Goal: Information Seeking & Learning: Learn about a topic

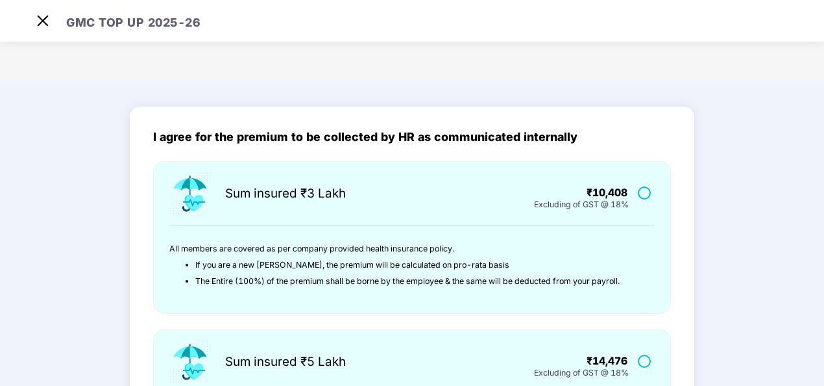
scroll to position [469, 0]
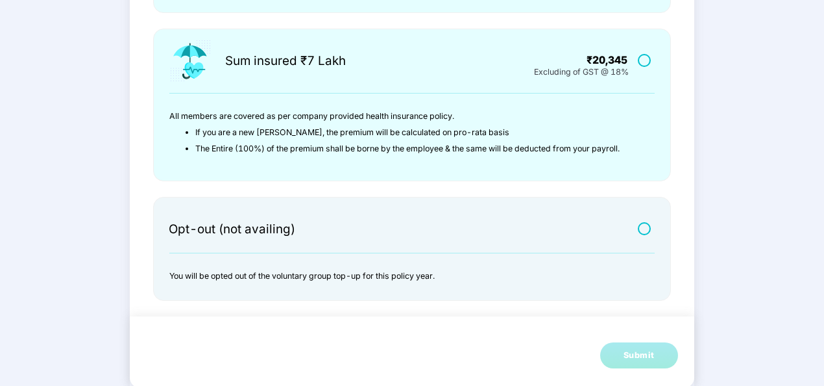
click at [585, 230] on div at bounding box center [574, 229] width 108 height 12
click at [652, 228] on label at bounding box center [646, 228] width 16 height 11
click at [630, 350] on div "Submit" at bounding box center [639, 355] width 31 height 13
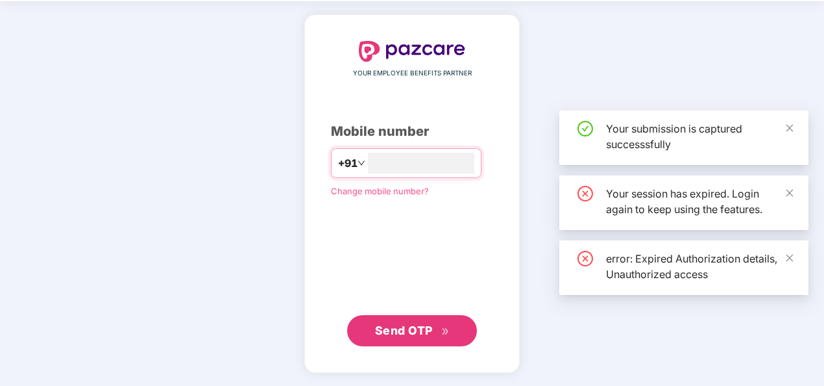
scroll to position [43, 0]
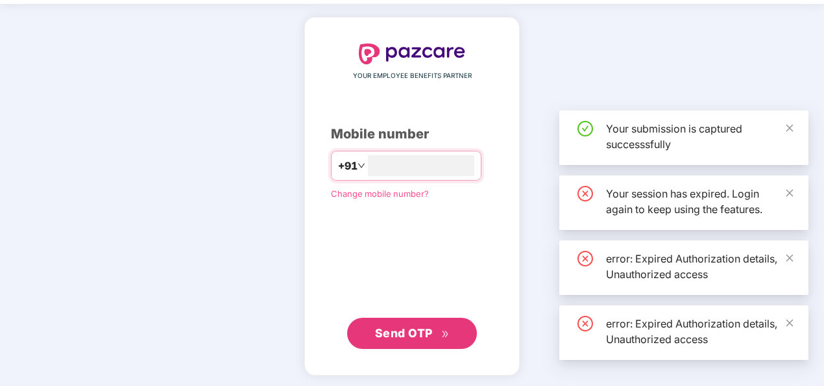
type input "**"
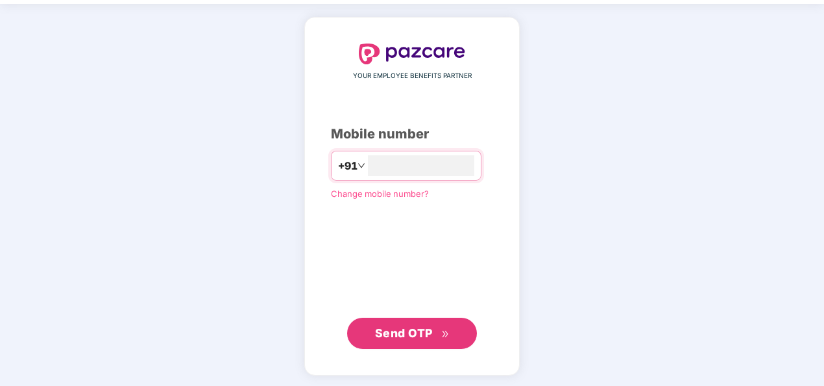
scroll to position [43, 0]
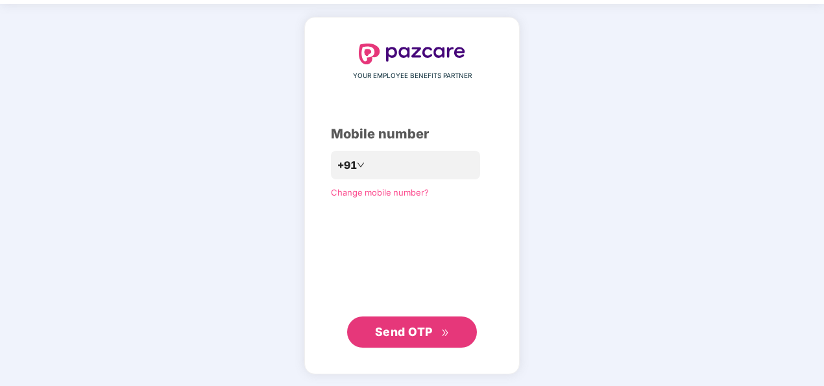
click at [427, 332] on span "Send OTP" at bounding box center [404, 332] width 58 height 14
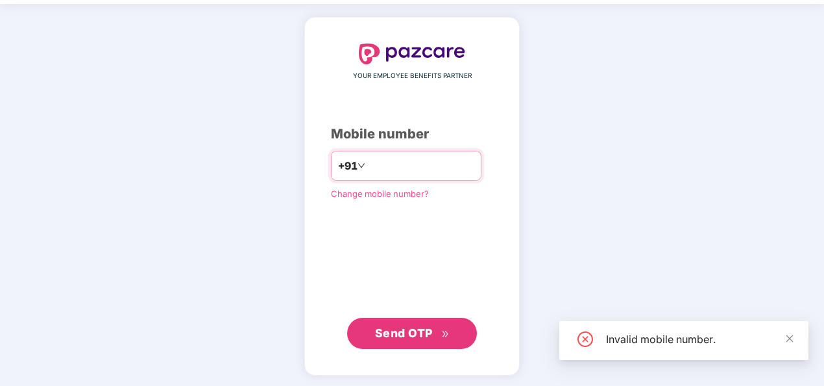
click at [441, 165] on input "*" at bounding box center [421, 165] width 106 height 21
click at [368, 158] on input "**********" at bounding box center [421, 165] width 106 height 21
type input "**********"
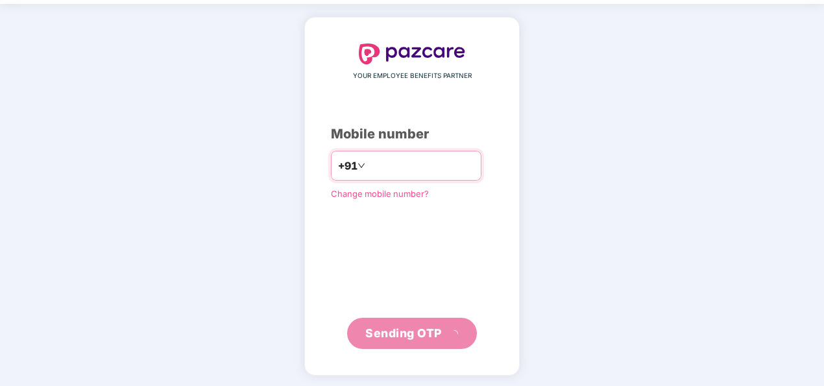
scroll to position [38, 0]
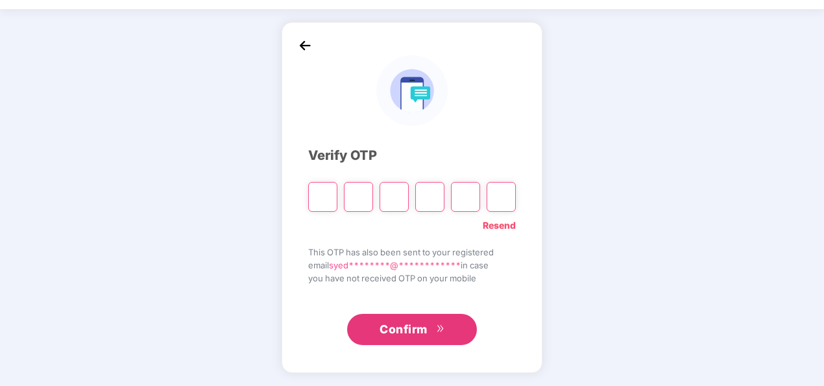
type input "*"
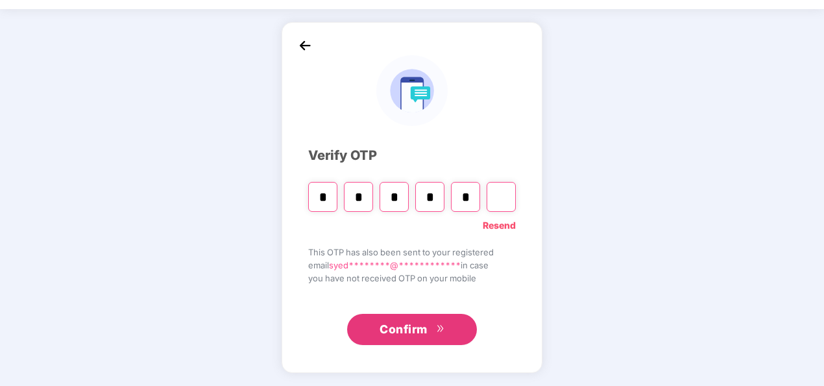
type input "*"
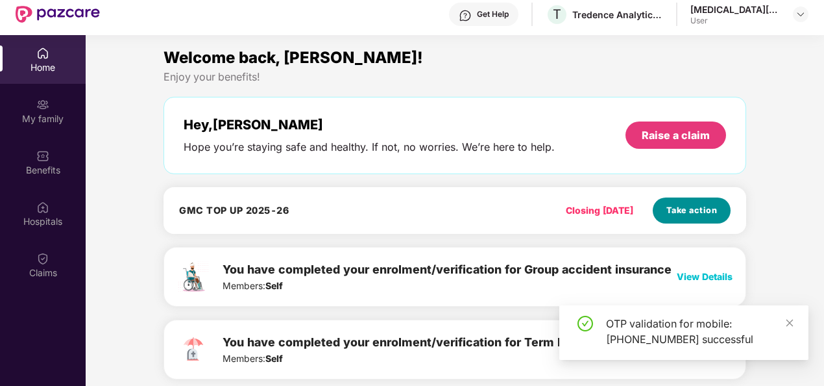
click at [696, 206] on span "Take action" at bounding box center [692, 210] width 51 height 13
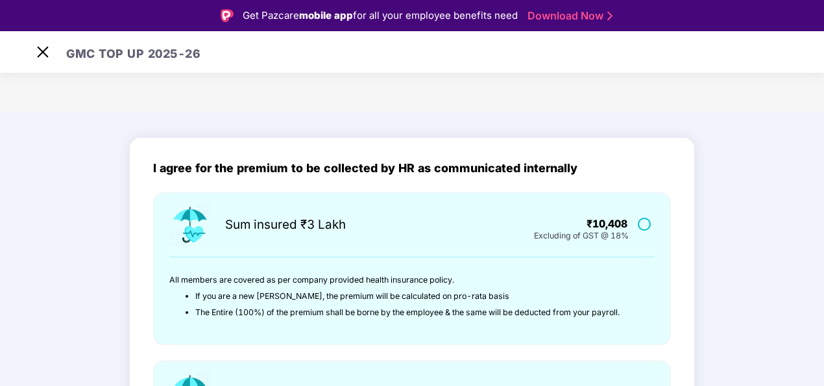
scroll to position [469, 0]
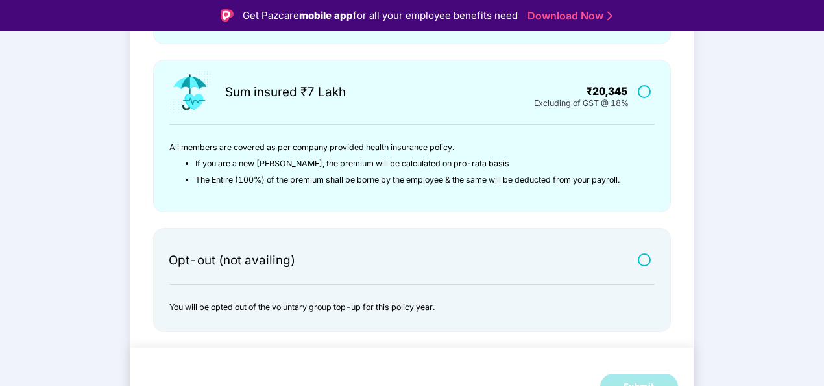
click at [640, 252] on div at bounding box center [646, 258] width 24 height 17
click at [643, 261] on label at bounding box center [646, 259] width 16 height 11
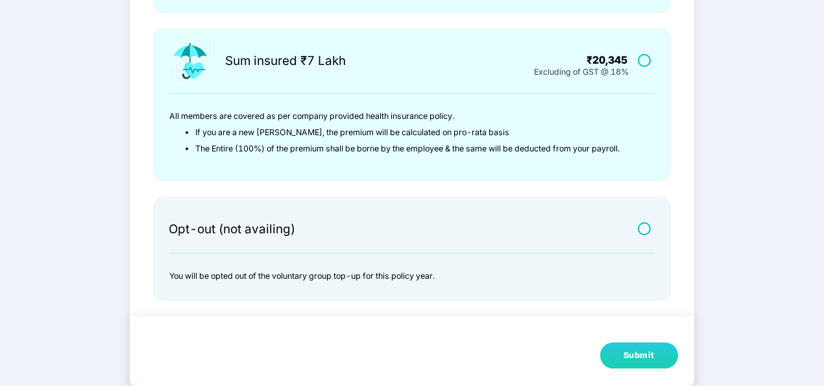
click at [636, 356] on div "Submit" at bounding box center [639, 355] width 31 height 13
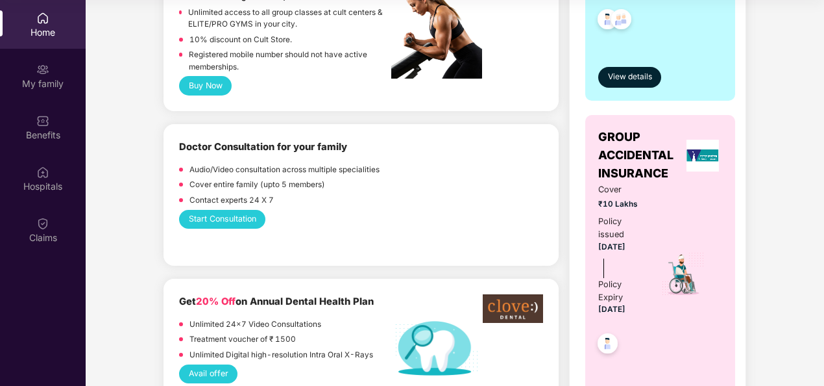
scroll to position [685, 0]
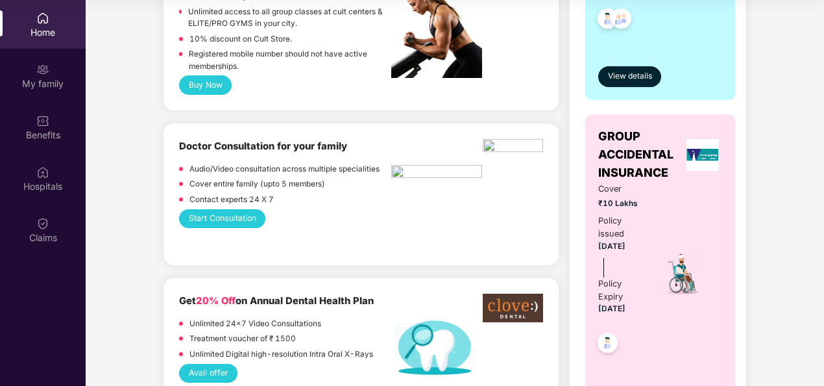
click at [240, 214] on button "Start Consultation" at bounding box center [222, 218] width 86 height 19
click at [224, 212] on button "Start Consultation" at bounding box center [222, 218] width 86 height 19
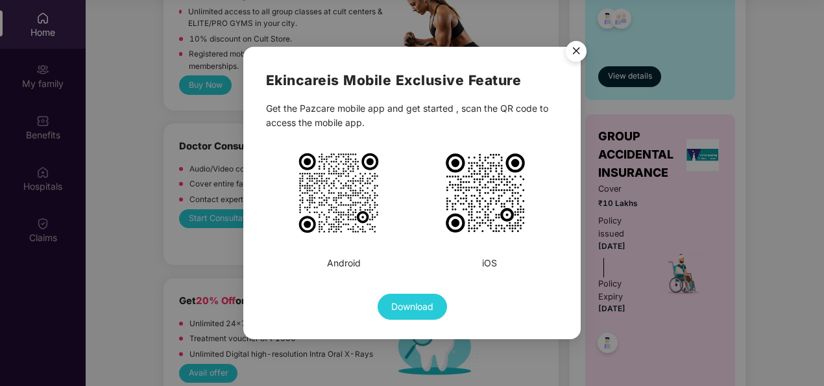
click at [574, 62] on img "Close" at bounding box center [576, 53] width 36 height 36
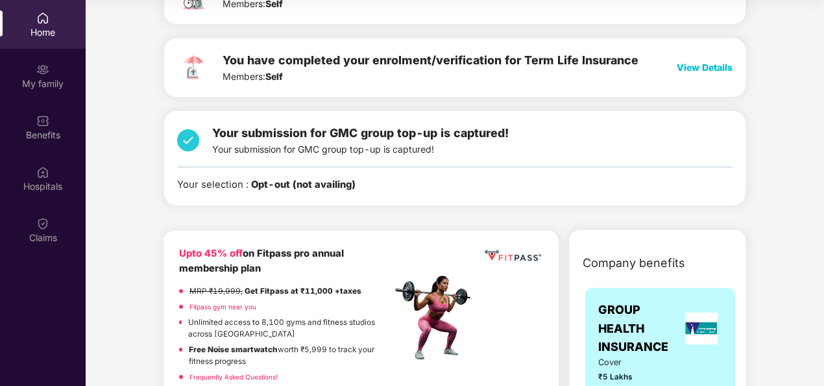
scroll to position [0, 0]
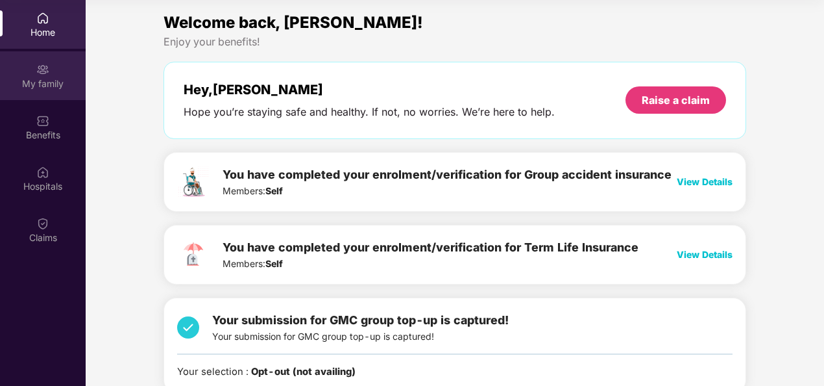
click at [34, 58] on div "My family" at bounding box center [43, 75] width 86 height 49
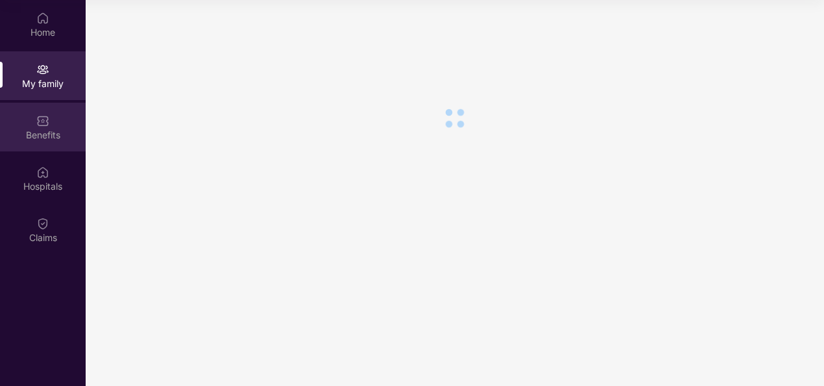
click at [40, 134] on div "Benefits" at bounding box center [43, 135] width 86 height 13
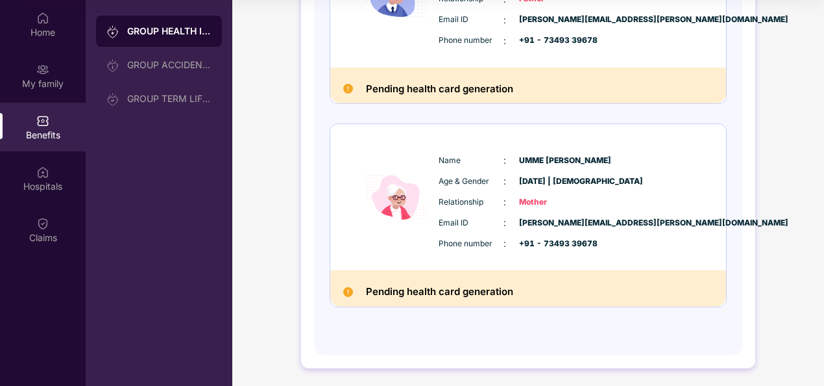
scroll to position [395, 0]
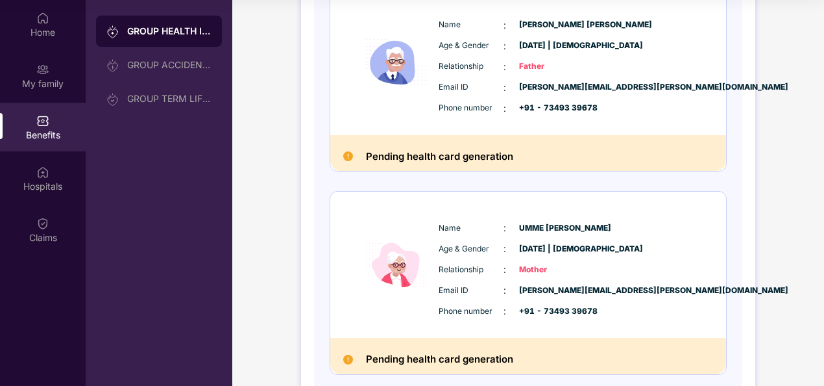
click at [343, 152] on img at bounding box center [348, 156] width 10 height 10
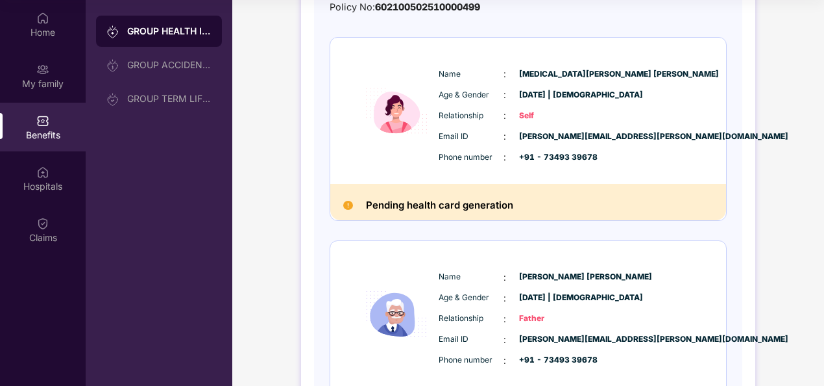
scroll to position [143, 0]
click at [169, 51] on div "GROUP ACCIDENTAL INSURANCE" at bounding box center [159, 64] width 126 height 31
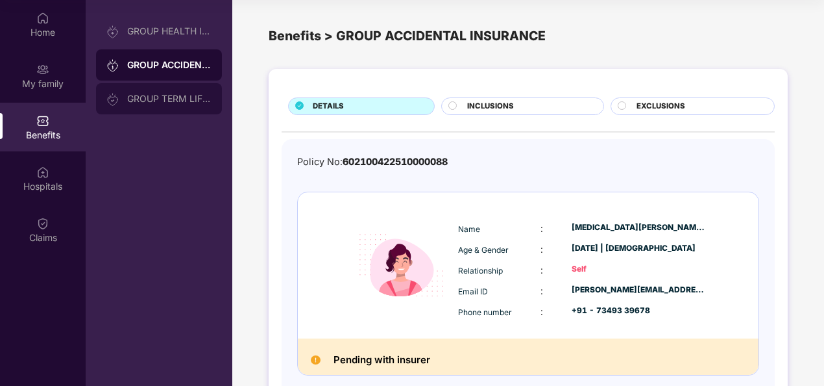
click at [173, 95] on div "GROUP TERM LIFE INSURANCE" at bounding box center [169, 98] width 84 height 10
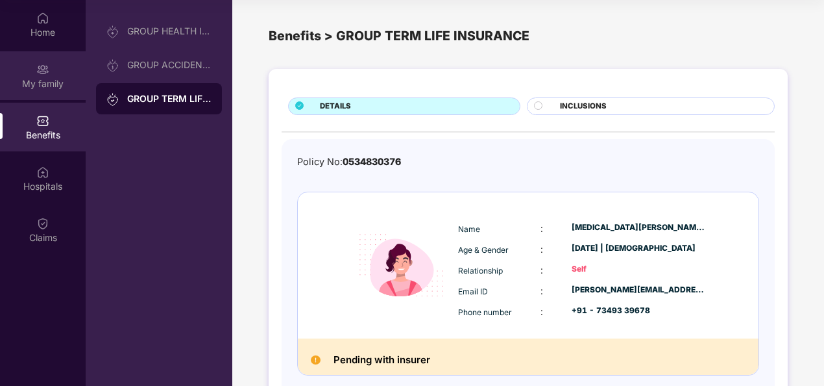
click at [73, 77] on div "My family" at bounding box center [43, 83] width 86 height 13
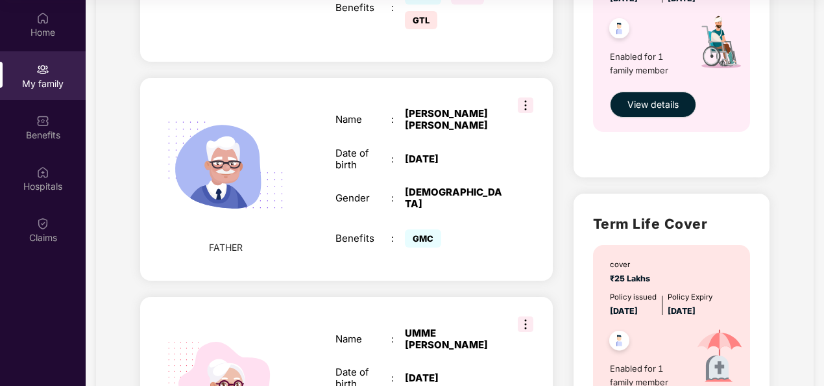
scroll to position [522, 0]
click at [527, 97] on img at bounding box center [526, 105] width 16 height 16
click at [406, 186] on div "MALE" at bounding box center [453, 197] width 97 height 23
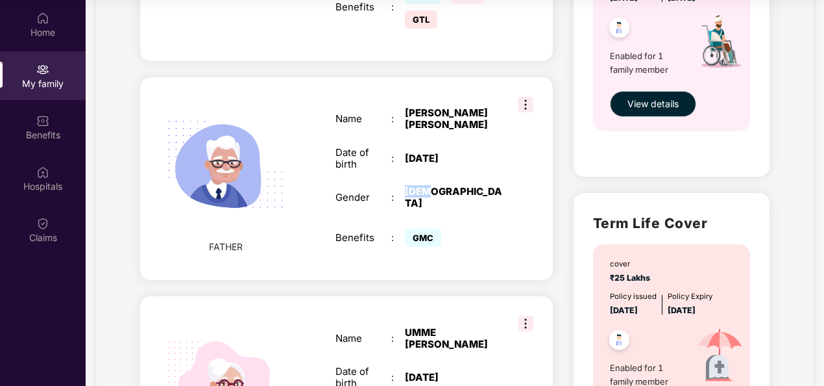
scroll to position [678, 0]
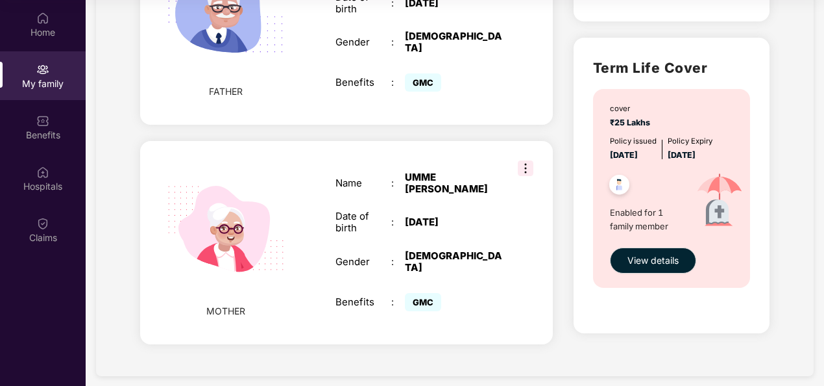
click at [400, 155] on div "Name : UMME HANI QAMAR Date of birth : 12 Aug 1976 Gender : FEMALE Benefits : G…" at bounding box center [419, 242] width 193 height 175
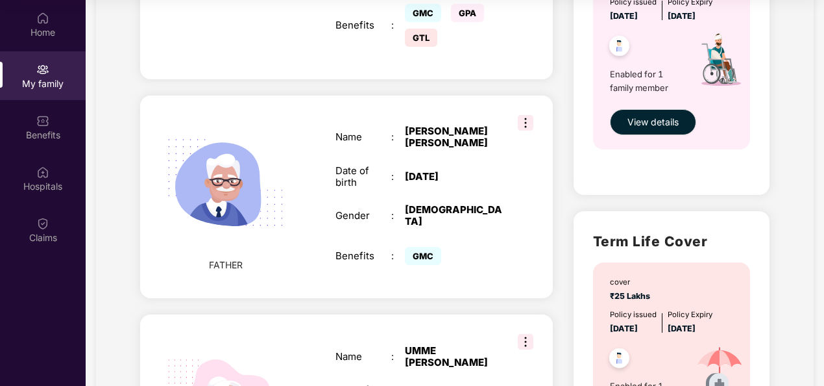
scroll to position [502, 0]
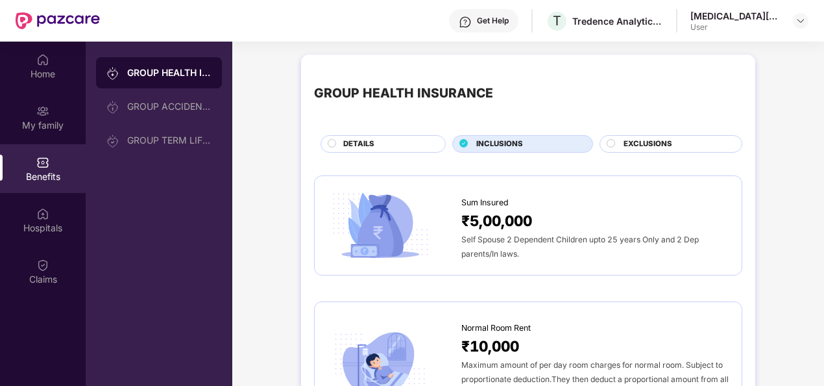
scroll to position [81, 0]
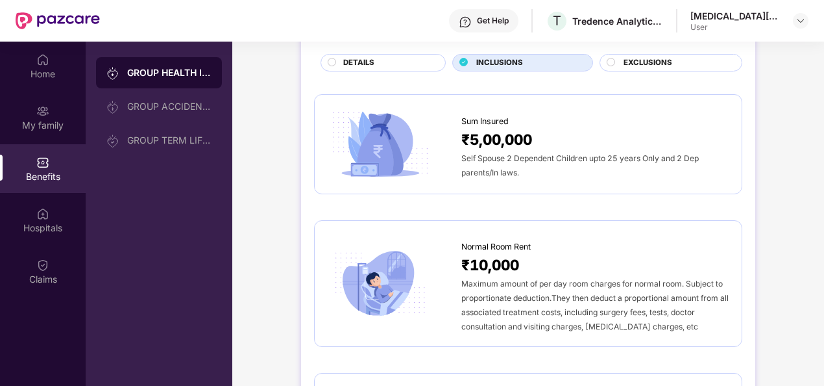
click at [497, 25] on div "Get Help" at bounding box center [493, 21] width 32 height 10
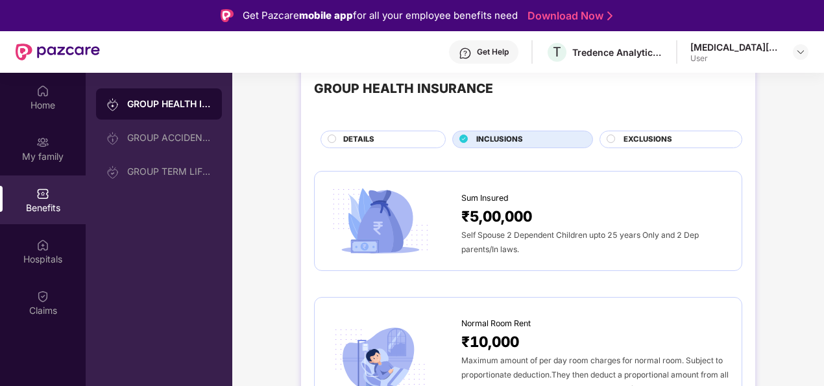
scroll to position [40, 0]
